Goal: Task Accomplishment & Management: Manage account settings

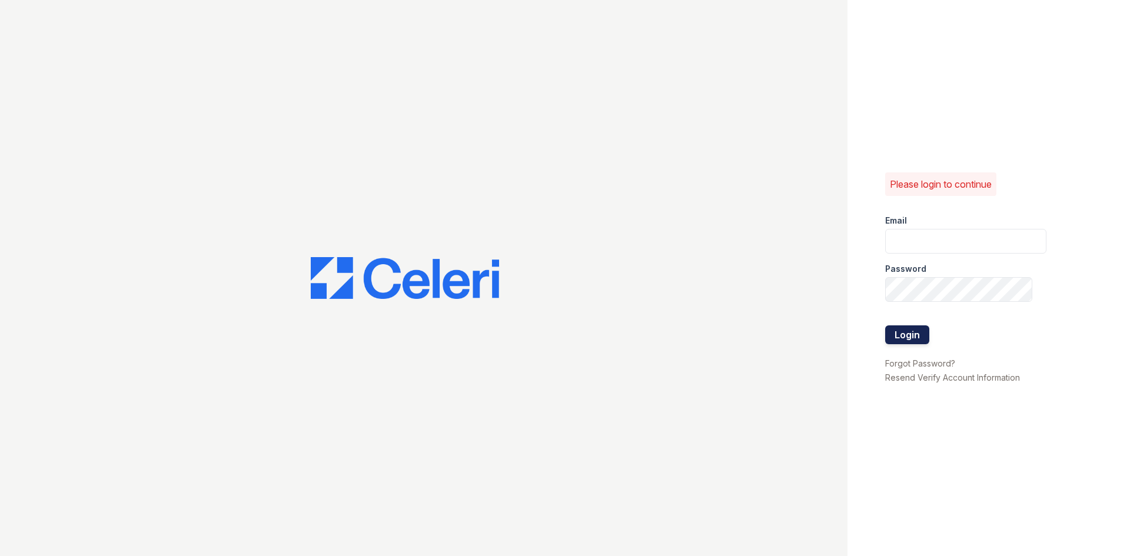
type input "[EMAIL_ADDRESS][DOMAIN_NAME]"
click at [892, 337] on button "Login" at bounding box center [907, 334] width 44 height 19
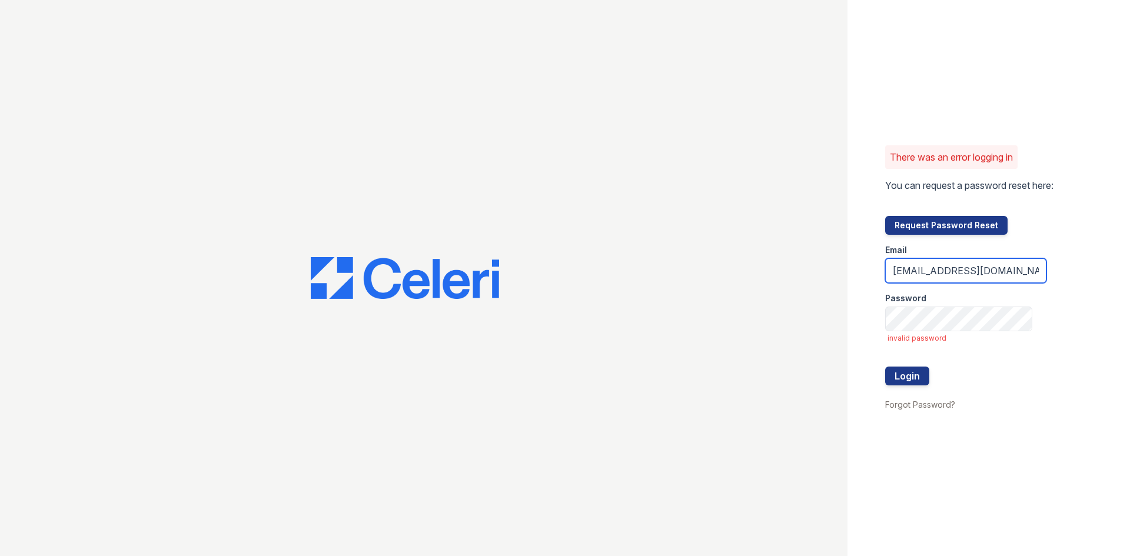
click at [983, 271] on input "[EMAIL_ADDRESS][DOMAIN_NAME]" at bounding box center [965, 270] width 161 height 25
click at [944, 268] on input "email" at bounding box center [965, 270] width 161 height 25
click at [949, 271] on input "email" at bounding box center [965, 270] width 161 height 25
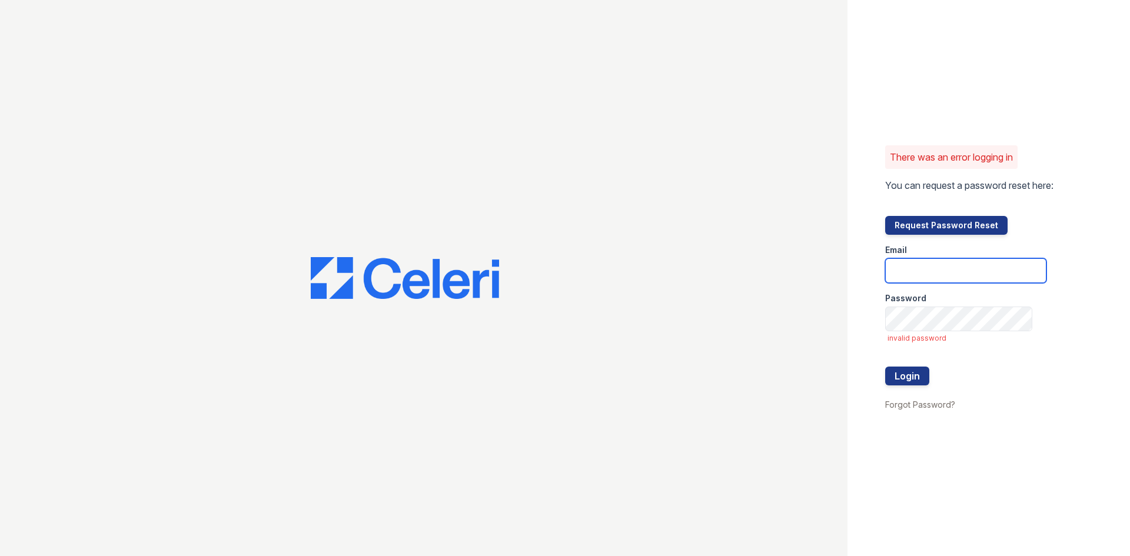
click at [915, 277] on input "email" at bounding box center [965, 270] width 161 height 25
click at [898, 335] on span "invalid password" at bounding box center [966, 338] width 159 height 9
click at [920, 255] on div "Email" at bounding box center [965, 247] width 161 height 24
click at [908, 275] on input "email" at bounding box center [965, 270] width 161 height 25
